Goal: Task Accomplishment & Management: Complete application form

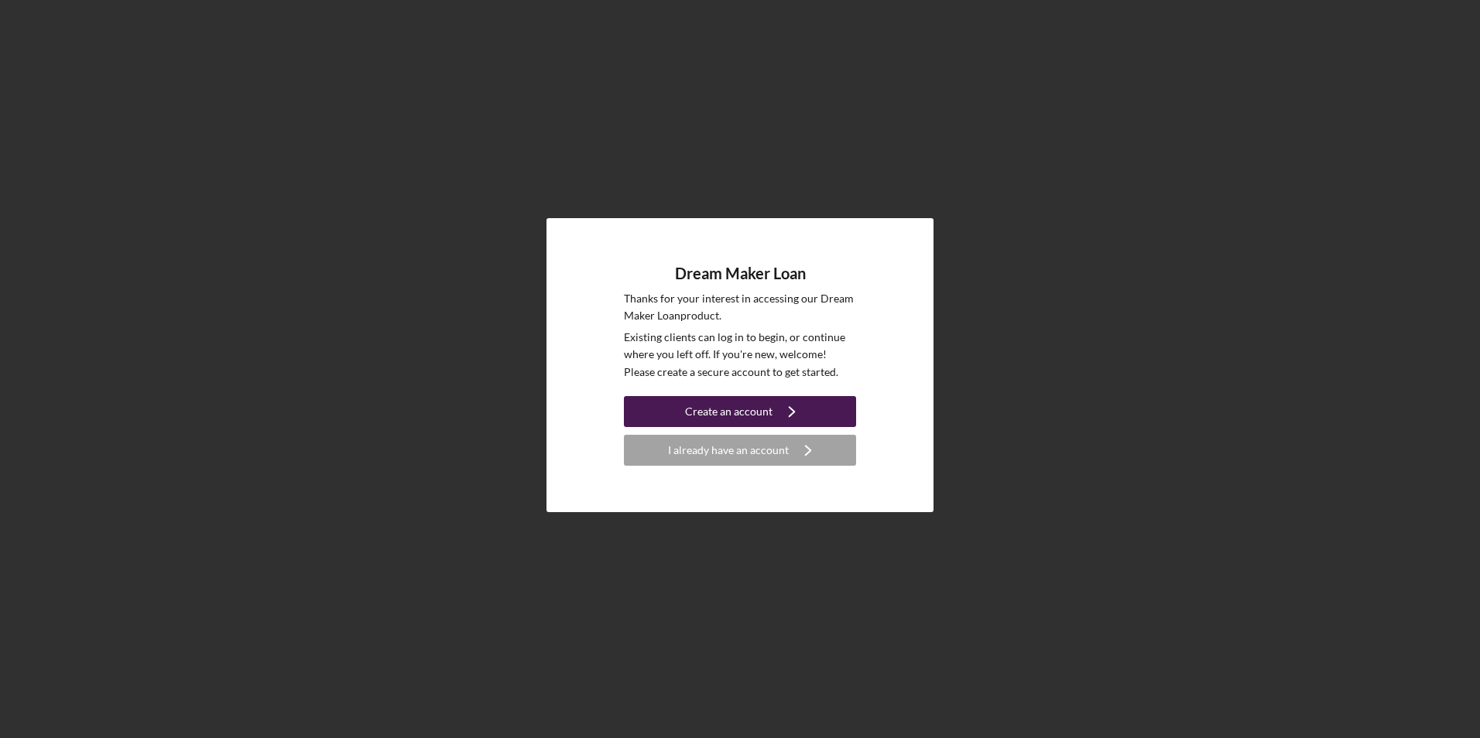
click at [712, 412] on div "Create an account" at bounding box center [728, 411] width 87 height 31
